Goal: Information Seeking & Learning: Learn about a topic

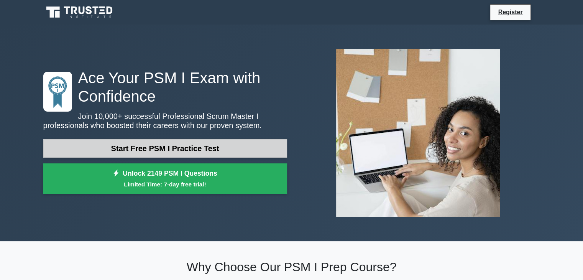
click at [181, 147] on link "Start Free PSM I Practice Test" at bounding box center [165, 148] width 244 height 18
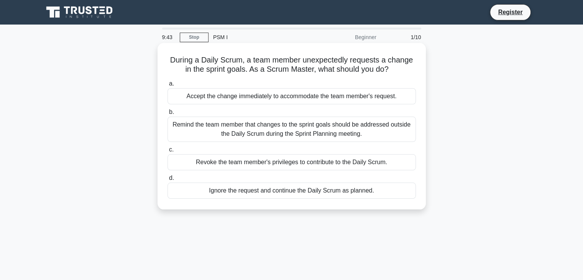
click at [261, 125] on div "Remind the team member that changes to the sprint goals should be addressed out…" at bounding box center [292, 129] width 249 height 25
click at [168, 115] on input "b. Remind the team member that changes to the sprint goals should be addressed …" at bounding box center [168, 112] width 0 height 5
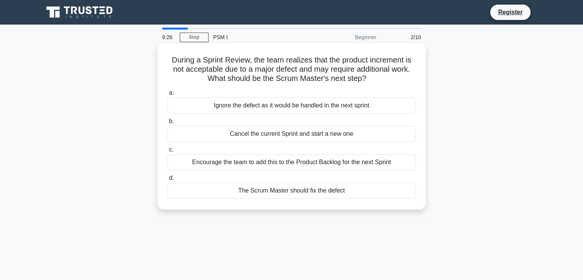
click at [294, 163] on div "Encourage the team to add this to the Product Backlog for the next Sprint" at bounding box center [292, 162] width 249 height 16
click at [168, 152] on input "c. Encourage the team to add this to the Product Backlog for the next Sprint" at bounding box center [168, 149] width 0 height 5
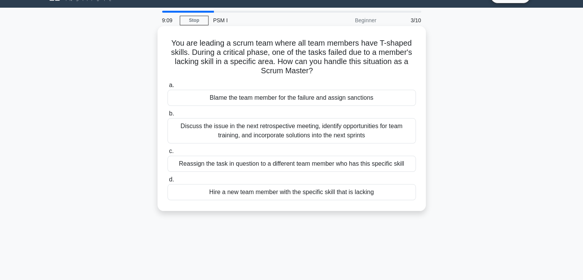
scroll to position [38, 0]
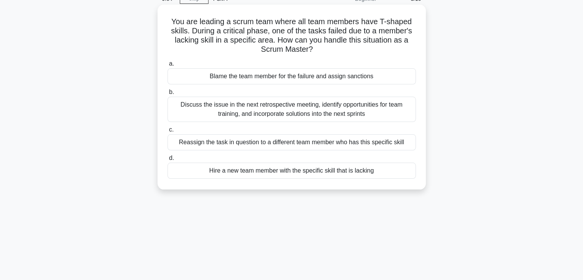
click at [272, 117] on div "Discuss the issue in the next retrospective meeting, identify opportunities for…" at bounding box center [292, 109] width 249 height 25
click at [168, 95] on input "b. Discuss the issue in the next retrospective meeting, identify opportunities …" at bounding box center [168, 92] width 0 height 5
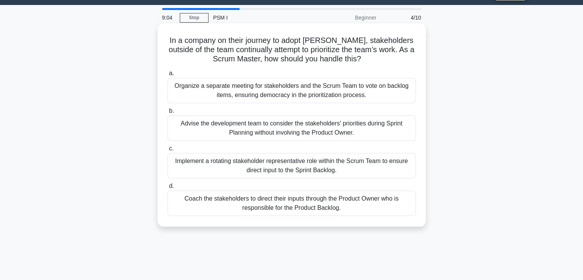
scroll to position [0, 0]
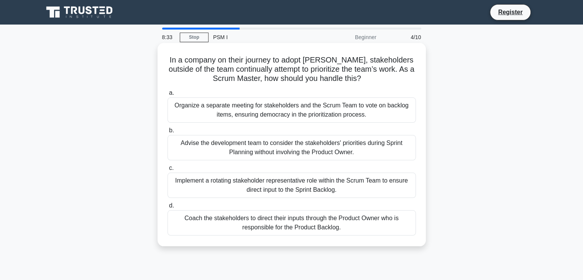
click at [282, 221] on div "Coach the stakeholders to direct their inputs through the Product Owner who is …" at bounding box center [292, 222] width 249 height 25
click at [168, 208] on input "d. Coach the stakeholders to direct their inputs through the Product Owner who …" at bounding box center [168, 205] width 0 height 5
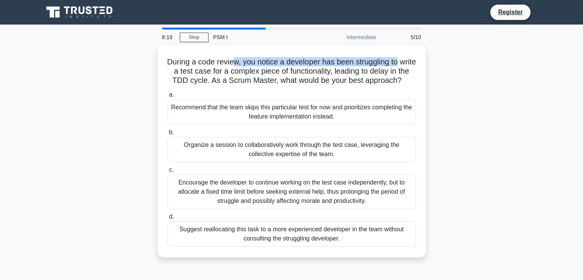
drag, startPoint x: 244, startPoint y: 63, endPoint x: 426, endPoint y: 63, distance: 181.8
click at [426, 63] on div "During a code review, you notice a developer has been struggling to write a tes…" at bounding box center [292, 156] width 506 height 222
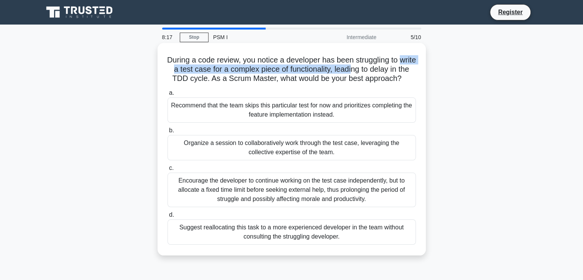
drag, startPoint x: 180, startPoint y: 74, endPoint x: 370, endPoint y: 70, distance: 190.7
click at [370, 70] on h5 "During a code review, you notice a developer has been struggling to write a tes…" at bounding box center [292, 69] width 250 height 28
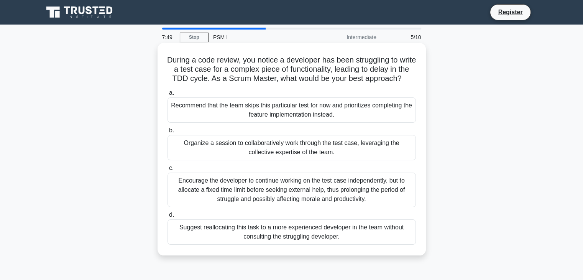
click at [307, 160] on div "Organize a session to collaboratively work through the test case, leveraging th…" at bounding box center [292, 147] width 249 height 25
click at [168, 133] on input "b. Organize a session to collaboratively work through the test case, leveraging…" at bounding box center [168, 130] width 0 height 5
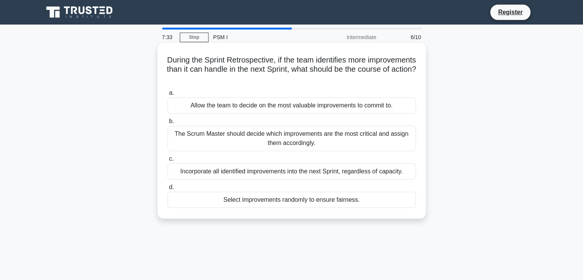
click at [283, 105] on div "Allow the team to decide on the most valuable improvements to commit to." at bounding box center [292, 105] width 249 height 16
click at [168, 96] on input "a. Allow the team to decide on the most valuable improvements to commit to." at bounding box center [168, 93] width 0 height 5
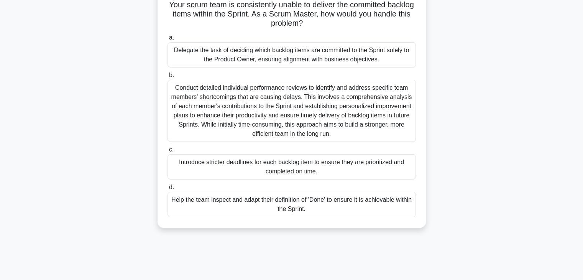
scroll to position [77, 0]
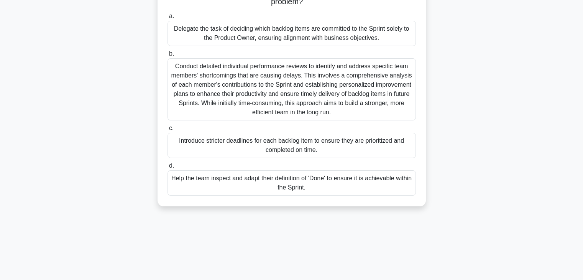
click at [295, 189] on div "Help the team inspect and adapt their definition of 'Done' to ensure it is achi…" at bounding box center [292, 182] width 249 height 25
click at [168, 168] on input "d. Help the team inspect and adapt their definition of 'Done' to ensure it is a…" at bounding box center [168, 165] width 0 height 5
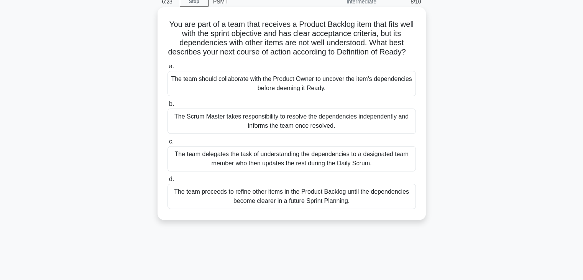
scroll to position [12, 0]
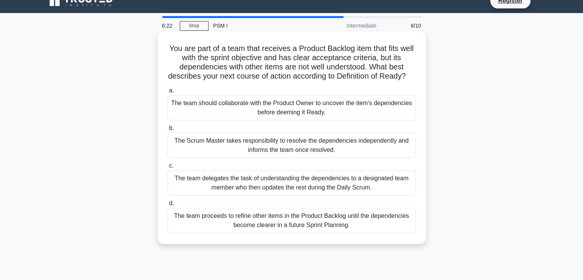
click at [293, 120] on div "The team should collaborate with the Product Owner to uncover the item's depend…" at bounding box center [292, 107] width 249 height 25
click at [168, 93] on input "a. The team should collaborate with the Product Owner to uncover the item's dep…" at bounding box center [168, 90] width 0 height 5
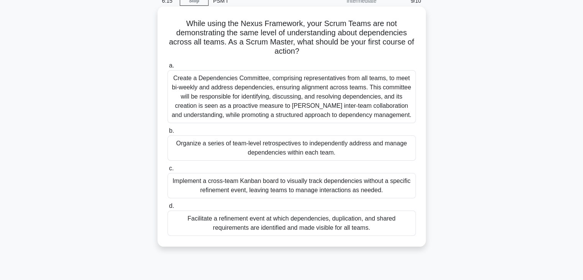
scroll to position [38, 0]
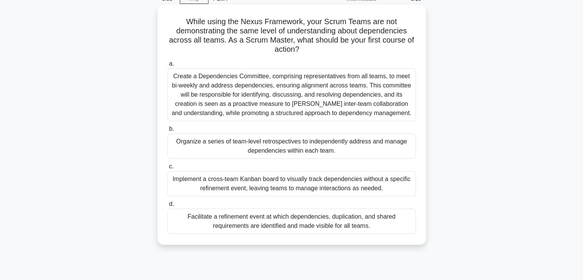
click at [296, 225] on div "Facilitate a refinement event at which dependencies, duplication, and shared re…" at bounding box center [292, 221] width 249 height 25
click at [168, 207] on input "d. Facilitate a refinement event at which dependencies, duplication, and shared…" at bounding box center [168, 204] width 0 height 5
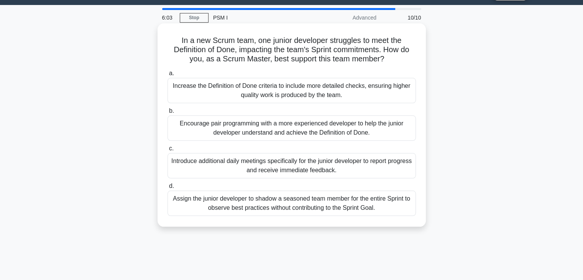
scroll to position [0, 0]
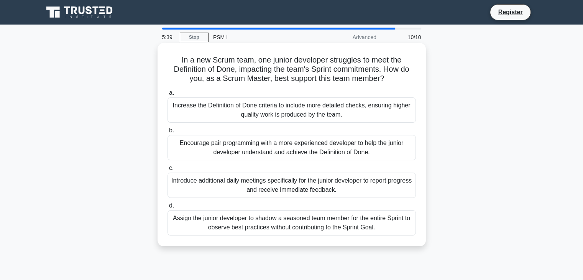
click at [286, 154] on div "Encourage pair programming with a more experienced developer to help the junior…" at bounding box center [292, 147] width 249 height 25
click at [168, 133] on input "b. Encourage pair programming with a more experienced developer to help the jun…" at bounding box center [168, 130] width 0 height 5
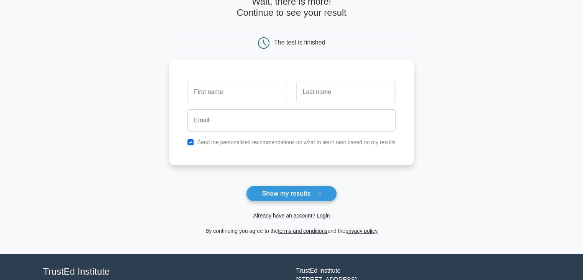
scroll to position [38, 0]
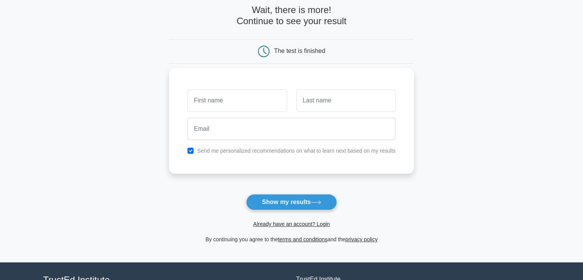
click at [225, 103] on input "text" at bounding box center [237, 100] width 99 height 22
type input "[PERSON_NAME]"
click at [348, 107] on input "text" at bounding box center [346, 100] width 99 height 22
type input "[PERSON_NAME]"
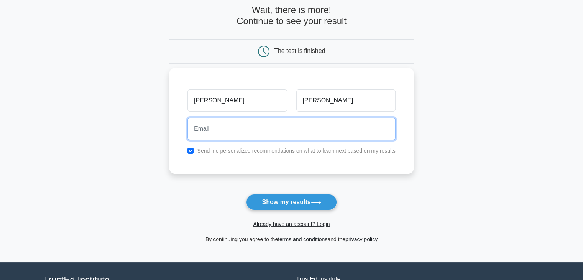
click at [283, 126] on input "email" at bounding box center [292, 129] width 208 height 22
type input "[EMAIL_ADDRESS][DOMAIN_NAME]"
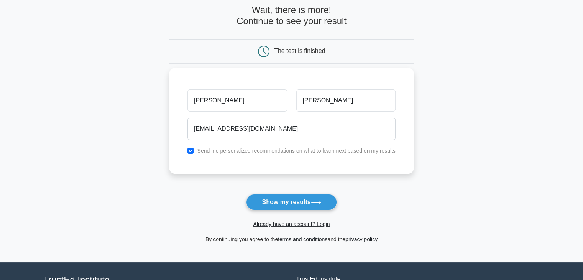
click at [203, 152] on label "Send me personalized recommendations on what to learn next based on my results" at bounding box center [296, 151] width 199 height 6
click at [191, 152] on input "checkbox" at bounding box center [191, 151] width 6 height 6
checkbox input "false"
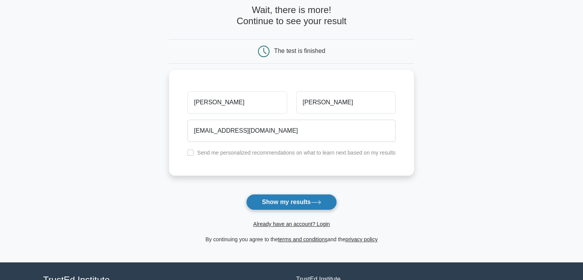
click at [269, 201] on button "Show my results" at bounding box center [291, 202] width 91 height 16
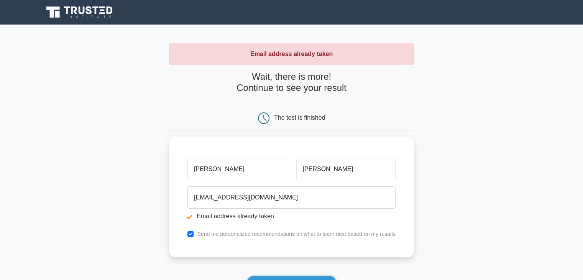
click at [313, 117] on div "The test is finished" at bounding box center [299, 117] width 51 height 7
drag, startPoint x: 313, startPoint y: 117, endPoint x: 368, endPoint y: 8, distance: 121.8
click at [313, 117] on div "The test is finished" at bounding box center [299, 117] width 51 height 7
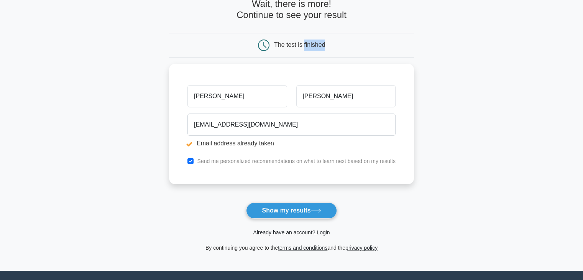
scroll to position [148, 0]
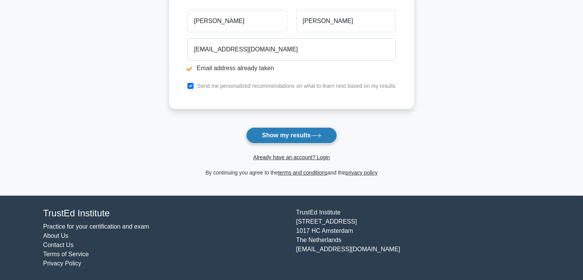
click at [285, 134] on button "Show my results" at bounding box center [291, 135] width 91 height 16
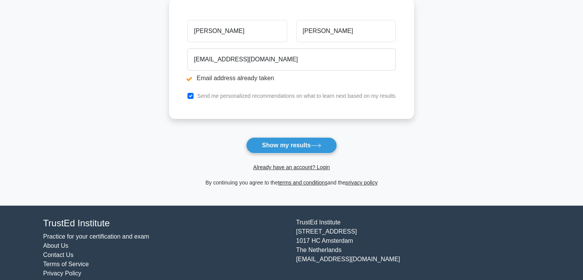
scroll to position [148, 0]
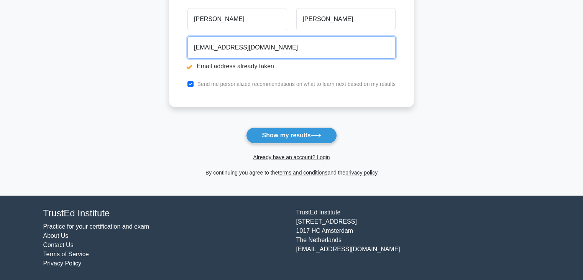
click at [282, 48] on input "[EMAIL_ADDRESS][DOMAIN_NAME]" at bounding box center [292, 47] width 208 height 22
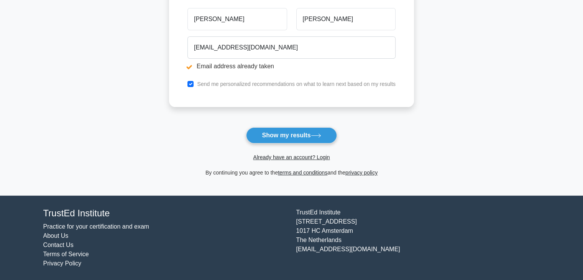
click at [196, 82] on div "Send me personalized recommendations on what to learn next based on my results" at bounding box center [292, 83] width 218 height 9
drag, startPoint x: 193, startPoint y: 82, endPoint x: 200, endPoint y: 88, distance: 9.6
click at [193, 83] on input "checkbox" at bounding box center [191, 84] width 6 height 6
checkbox input "false"
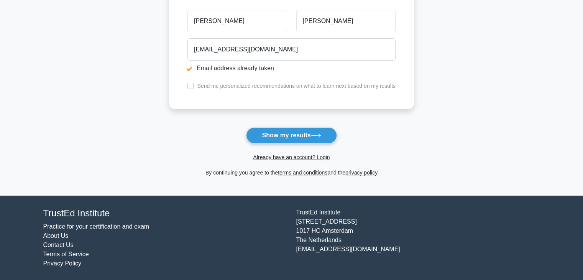
click at [292, 142] on button "Show my results" at bounding box center [291, 135] width 91 height 16
